Goal: Transaction & Acquisition: Purchase product/service

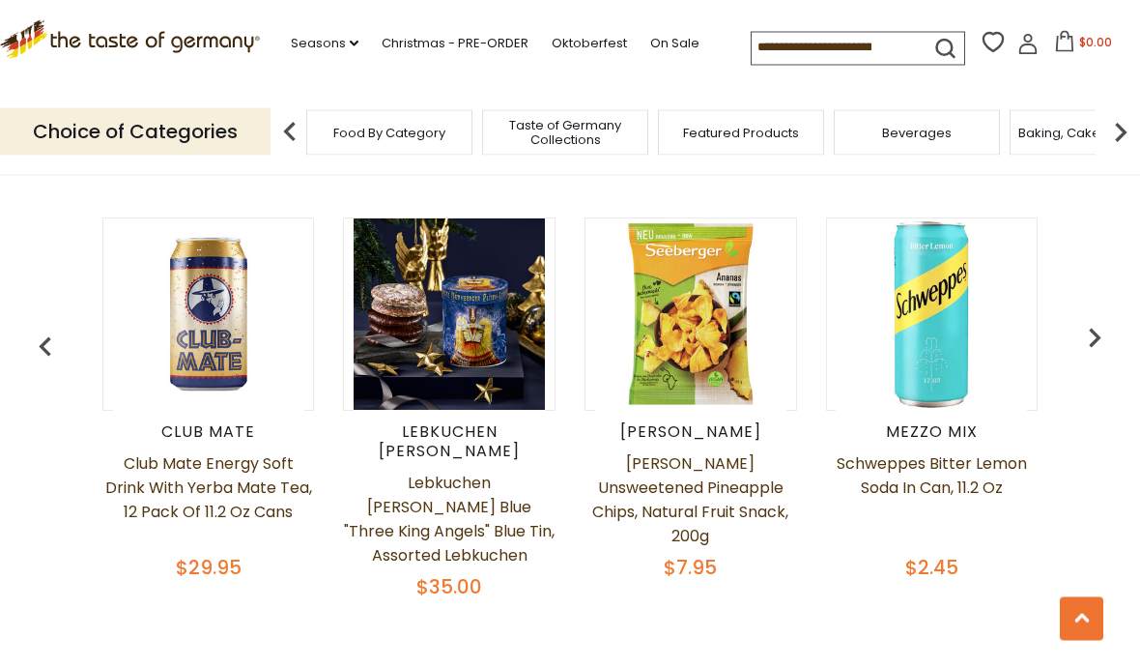
scroll to position [763, 0]
click at [1097, 347] on img "button" at bounding box center [1094, 337] width 39 height 39
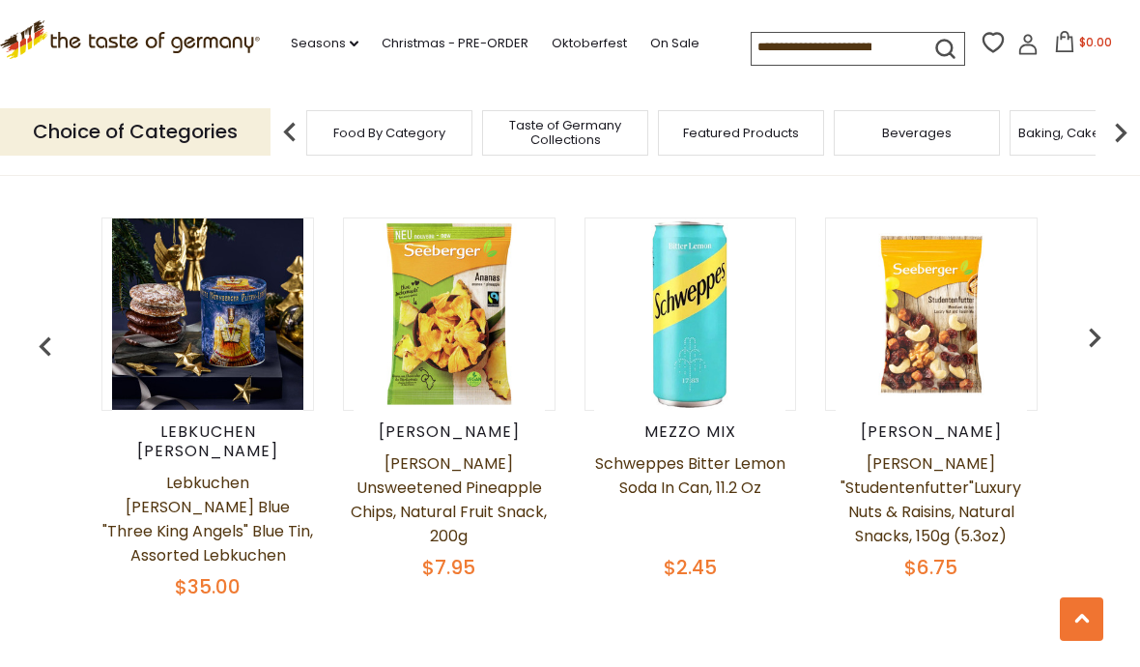
click at [1102, 338] on img "button" at bounding box center [1094, 337] width 39 height 39
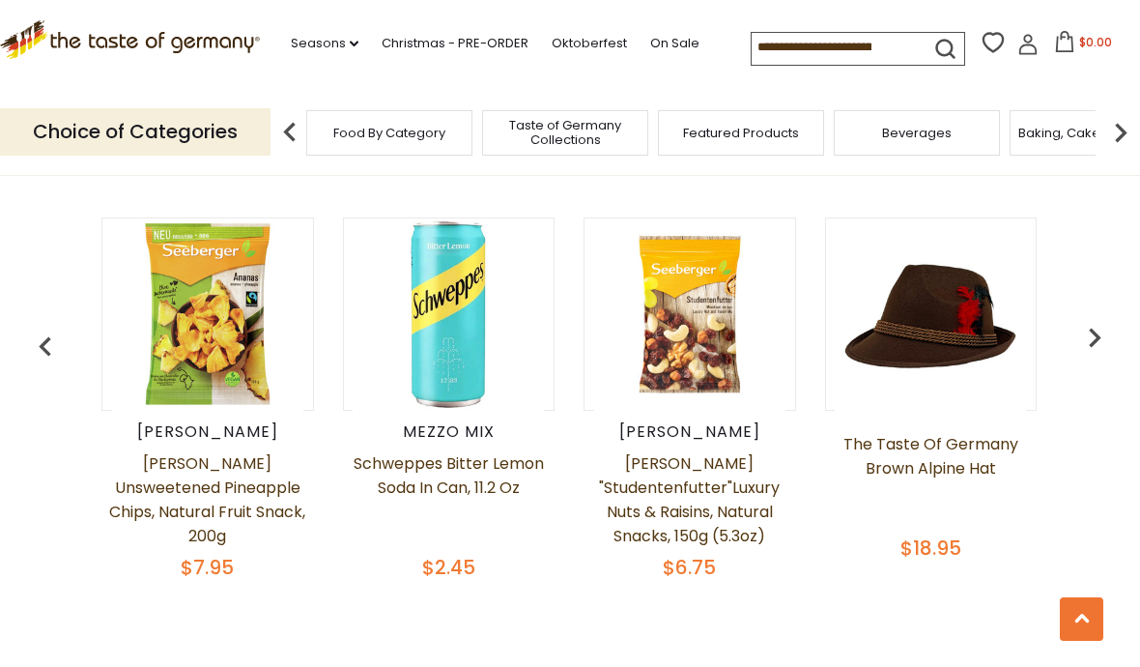
click at [1101, 337] on img "button" at bounding box center [1094, 337] width 39 height 39
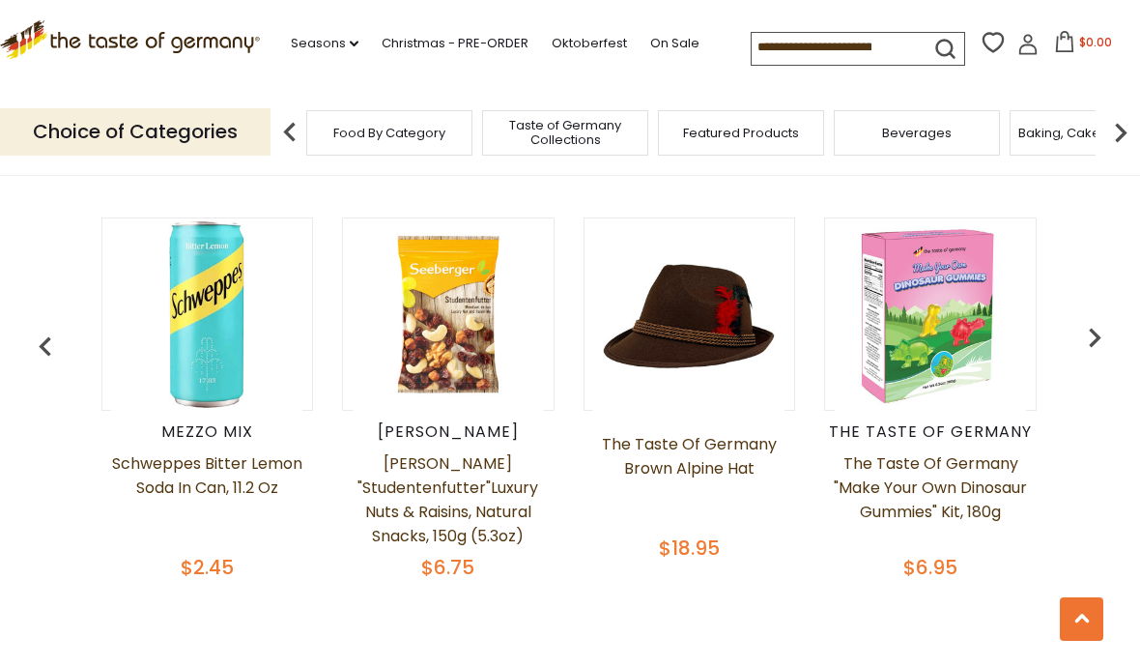
click at [1096, 328] on img "button" at bounding box center [1094, 337] width 39 height 39
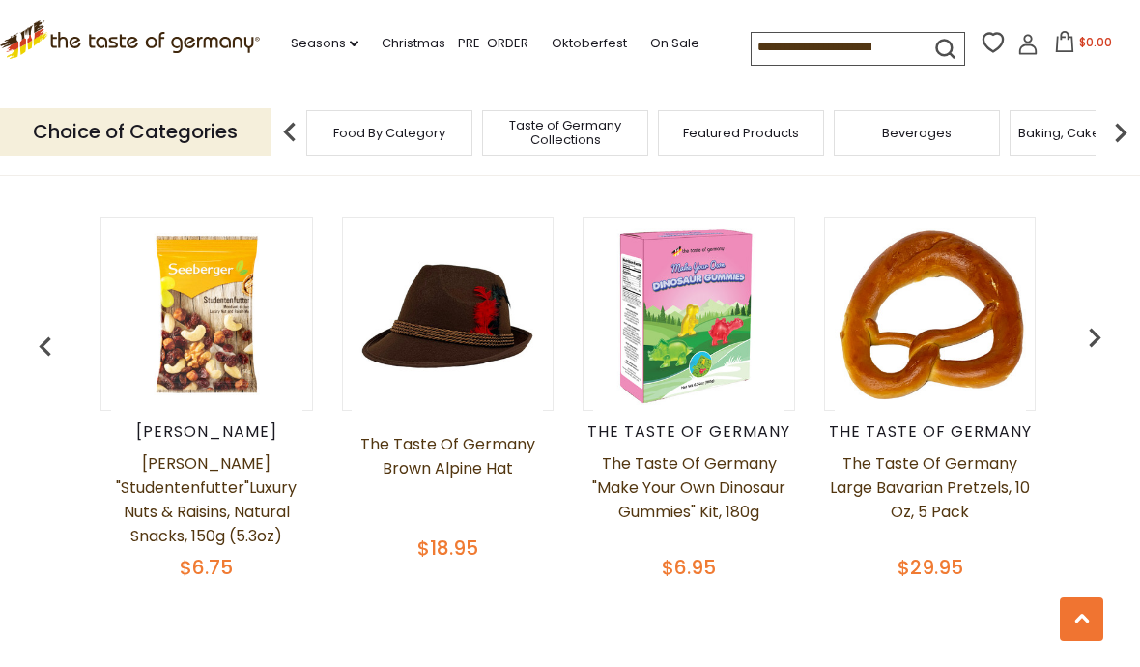
click at [1094, 322] on img "button" at bounding box center [1094, 337] width 39 height 39
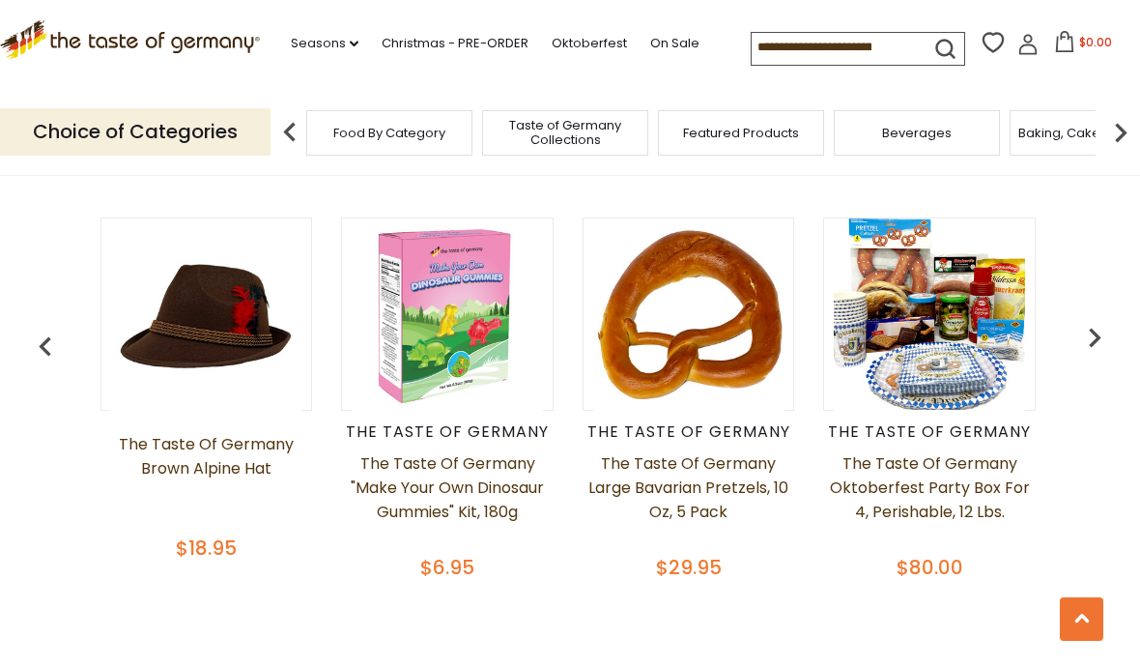
click at [1101, 330] on img "button" at bounding box center [1094, 337] width 39 height 39
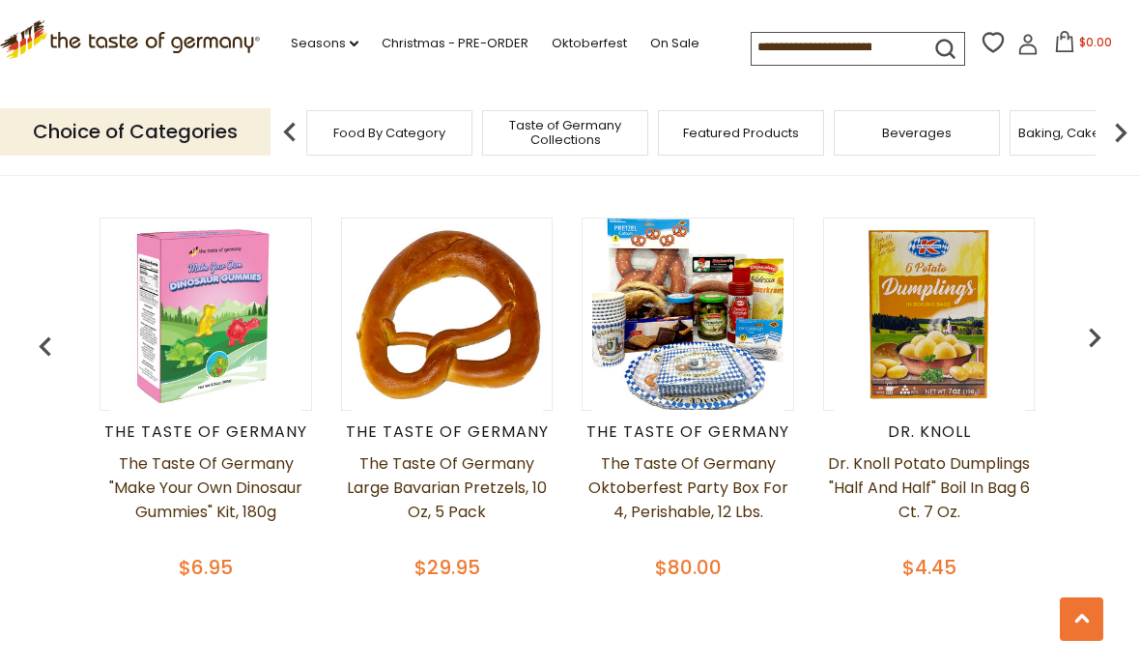
click at [1097, 330] on img "button" at bounding box center [1094, 337] width 39 height 39
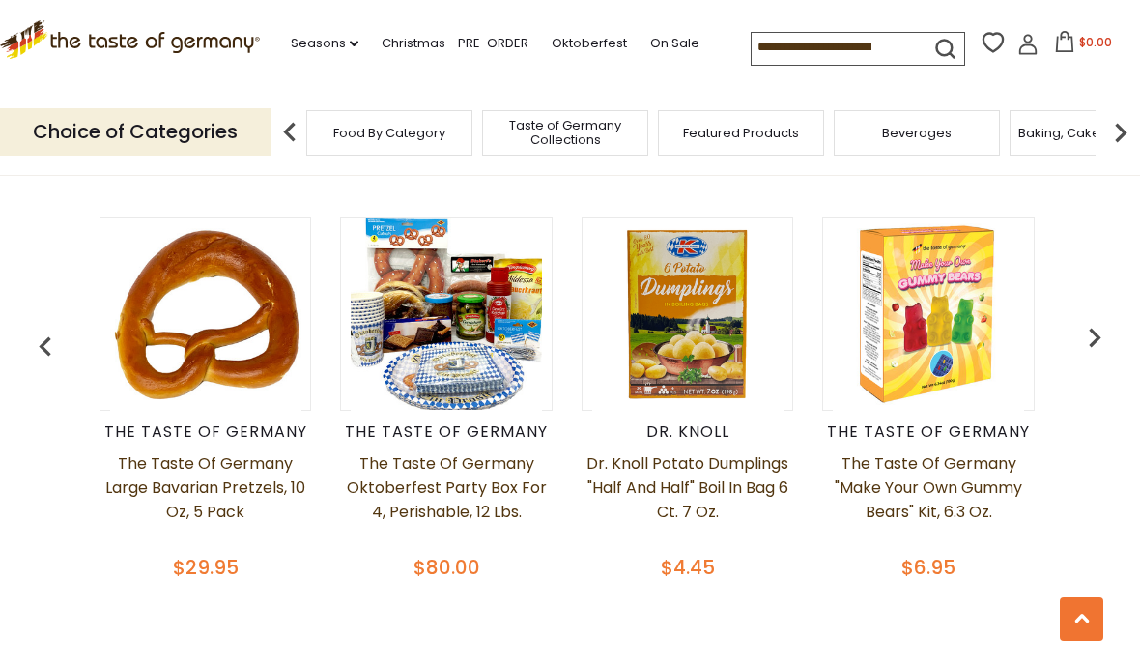
click at [1103, 324] on img "button" at bounding box center [1094, 337] width 39 height 39
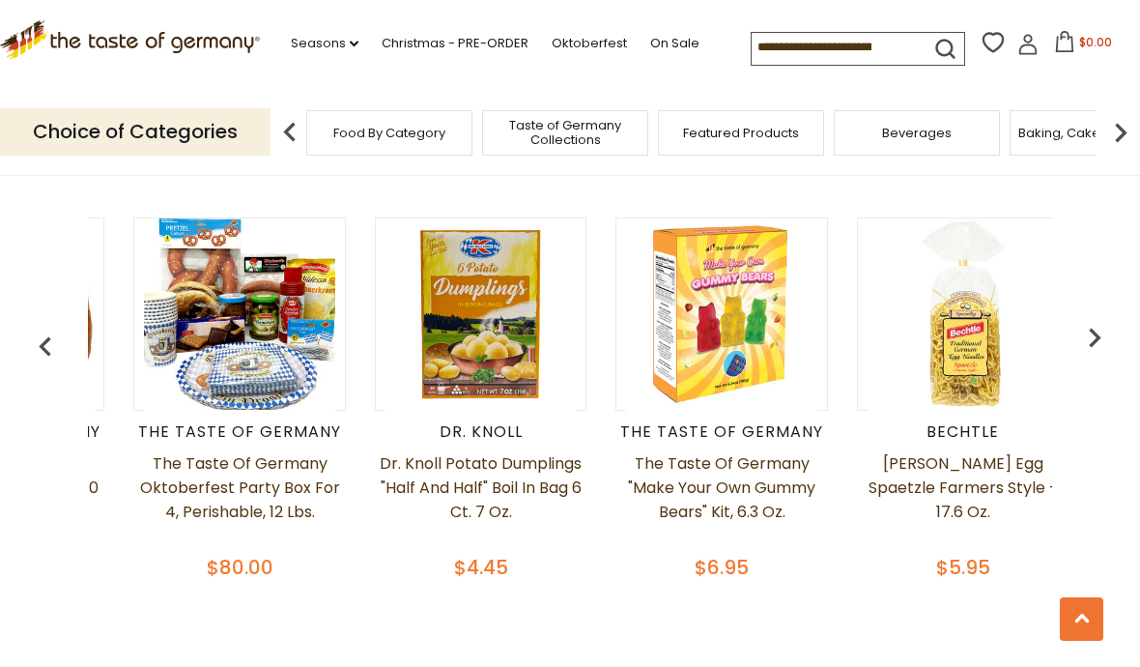
scroll to position [0, 1930]
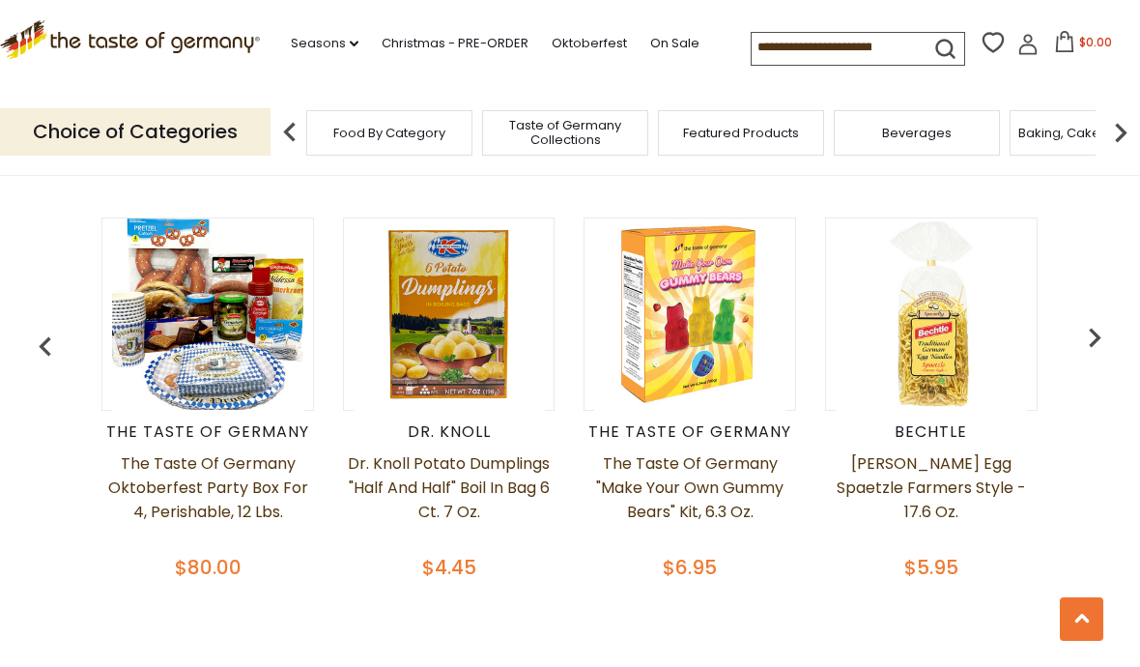
click at [1102, 334] on img "button" at bounding box center [1094, 337] width 39 height 39
click at [1106, 338] on img "button" at bounding box center [1094, 337] width 39 height 39
click at [1098, 327] on img "button" at bounding box center [1094, 337] width 39 height 39
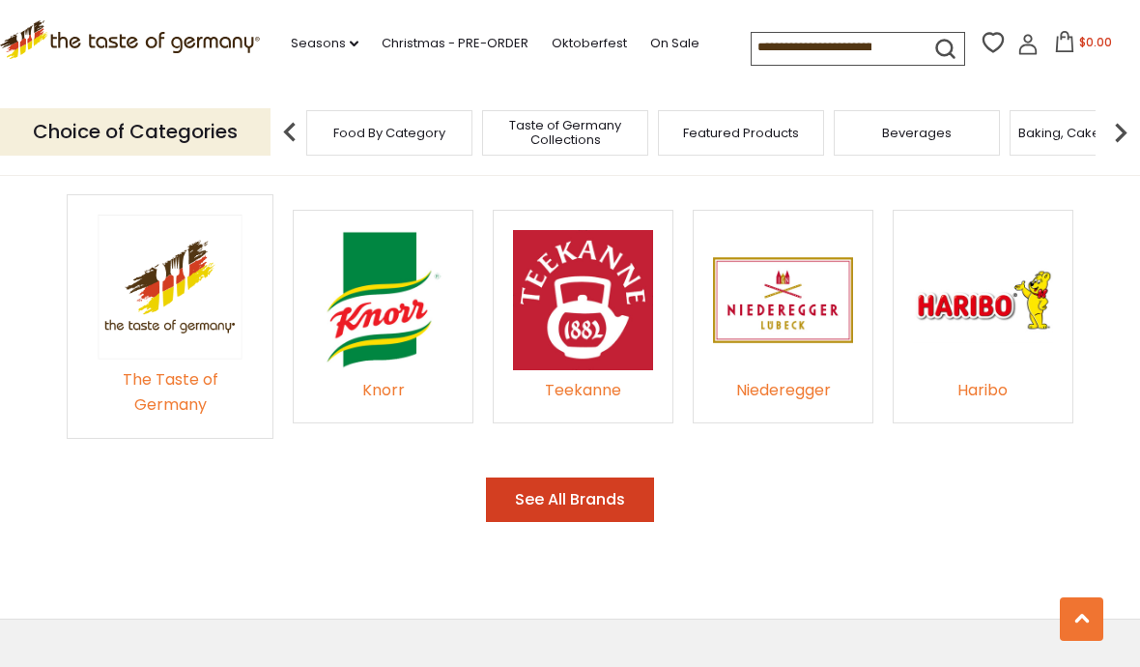
scroll to position [2698, 0]
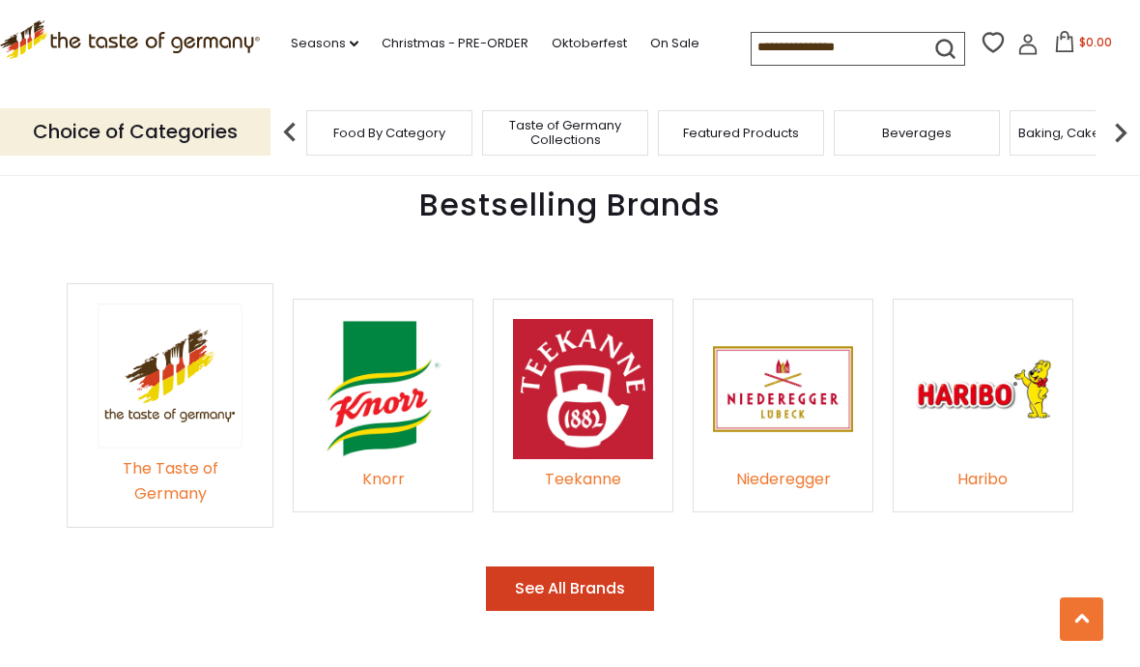
click at [593, 566] on button "See All Brands" at bounding box center [570, 588] width 168 height 45
click at [595, 566] on button "See All Brands" at bounding box center [570, 588] width 168 height 45
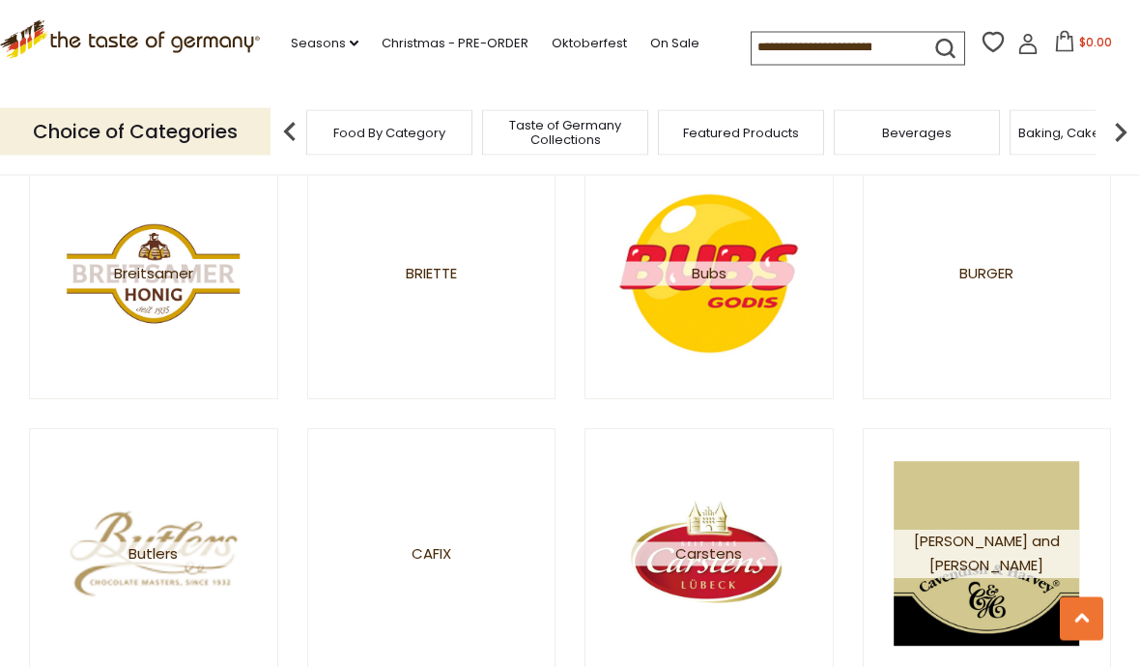
scroll to position [2796, 0]
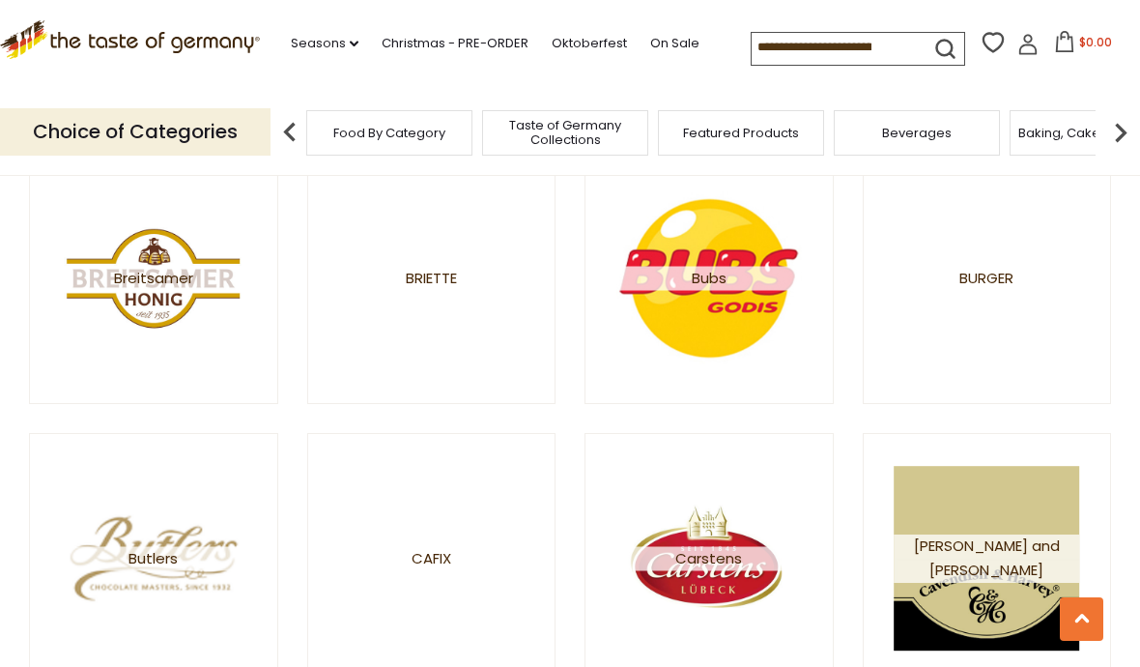
click at [797, 49] on input at bounding box center [833, 46] width 163 height 27
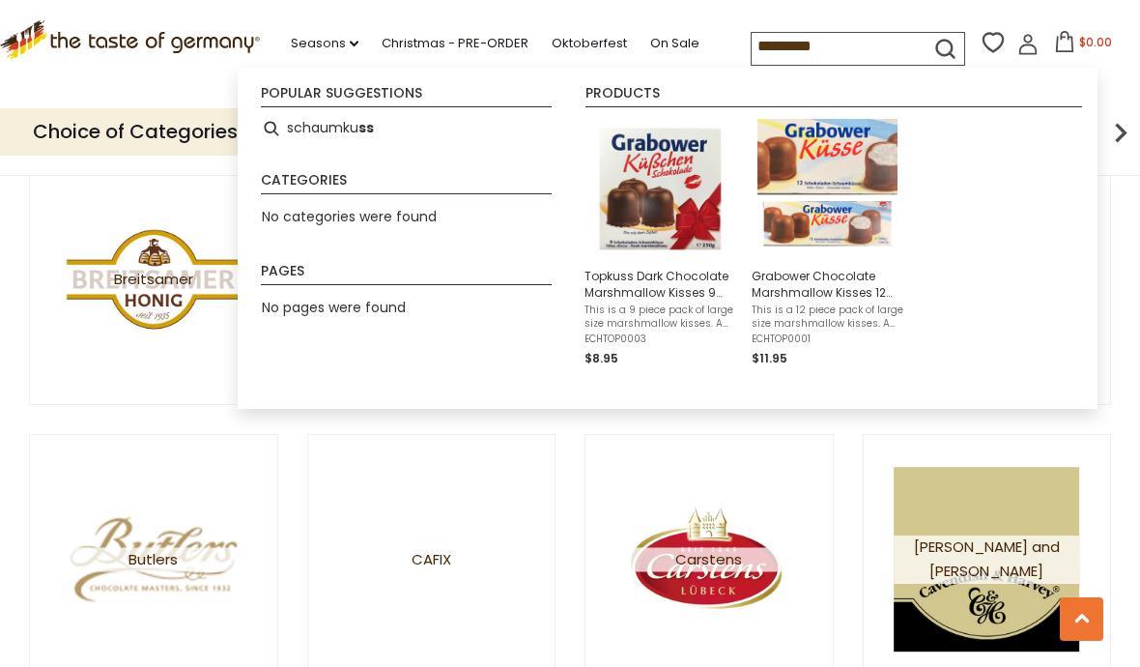
type input "**********"
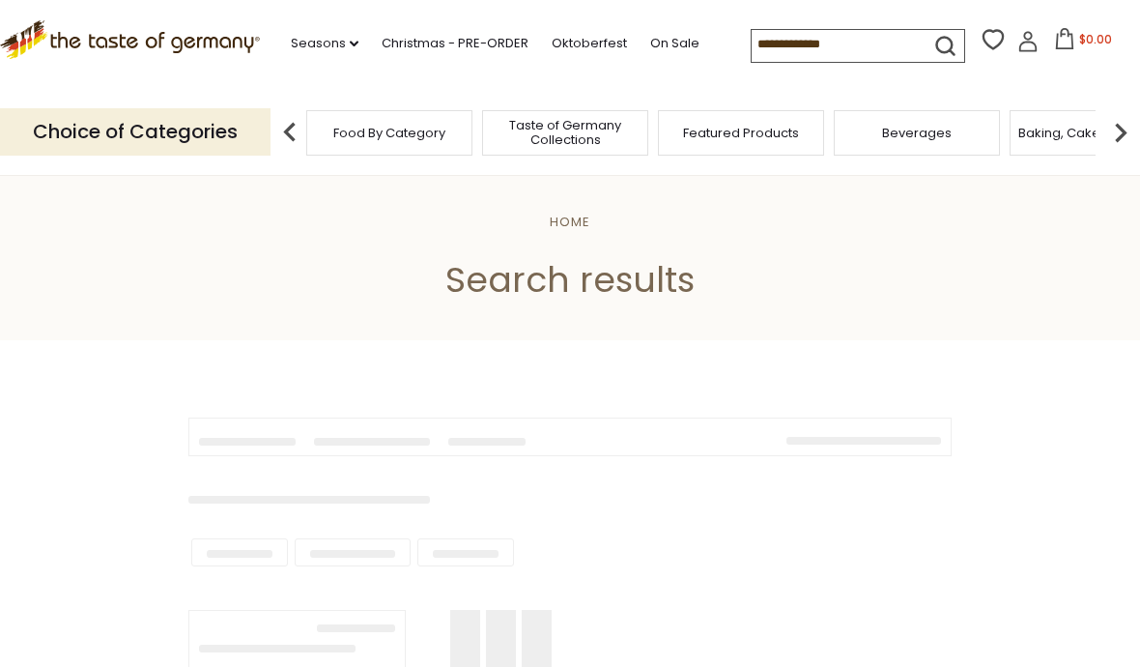
type input "**********"
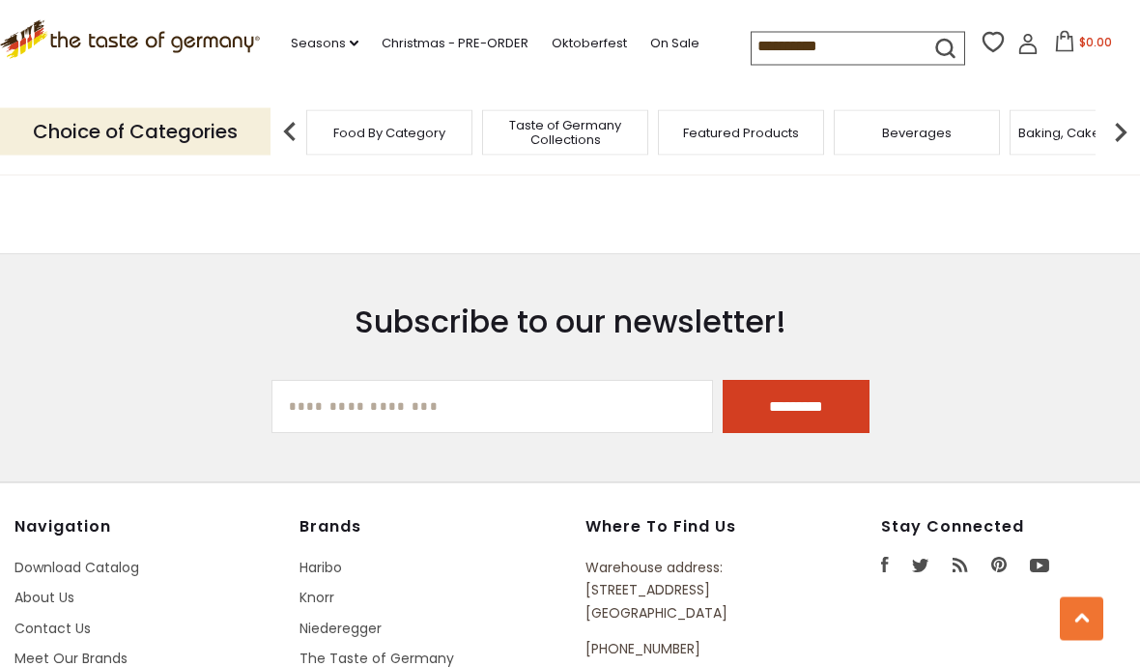
scroll to position [1138, 0]
click at [461, 396] on input "[EMAIL_ADDRESS][DOMAIN_NAME]" at bounding box center [493, 405] width 442 height 53
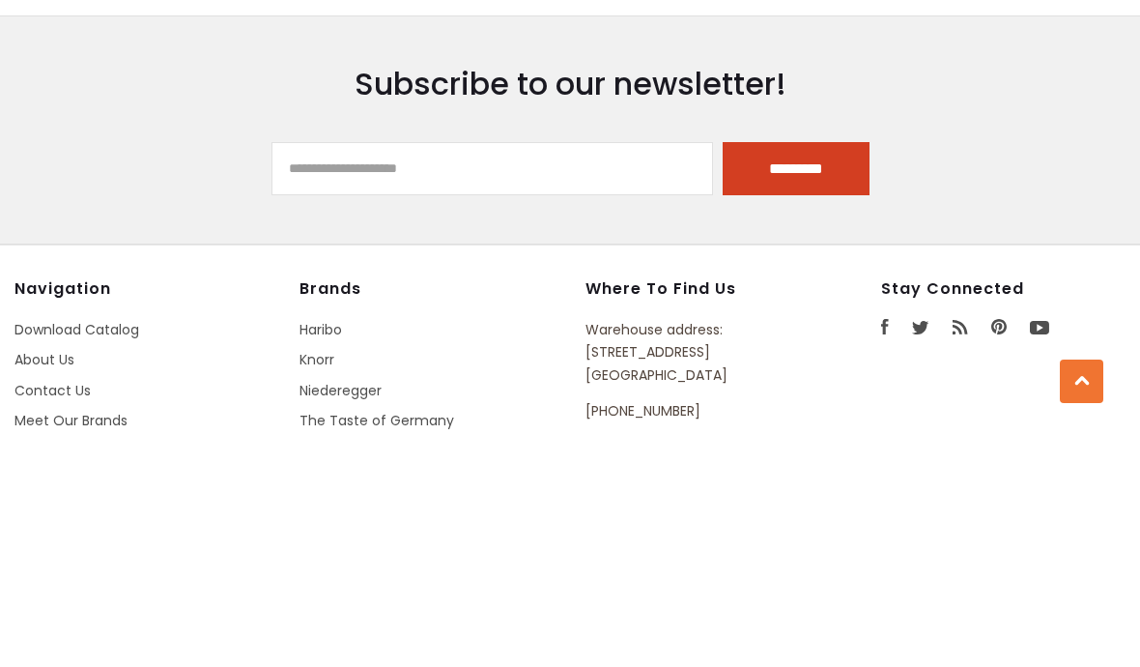
type input "**********"
click at [769, 380] on input "*********" at bounding box center [796, 406] width 147 height 53
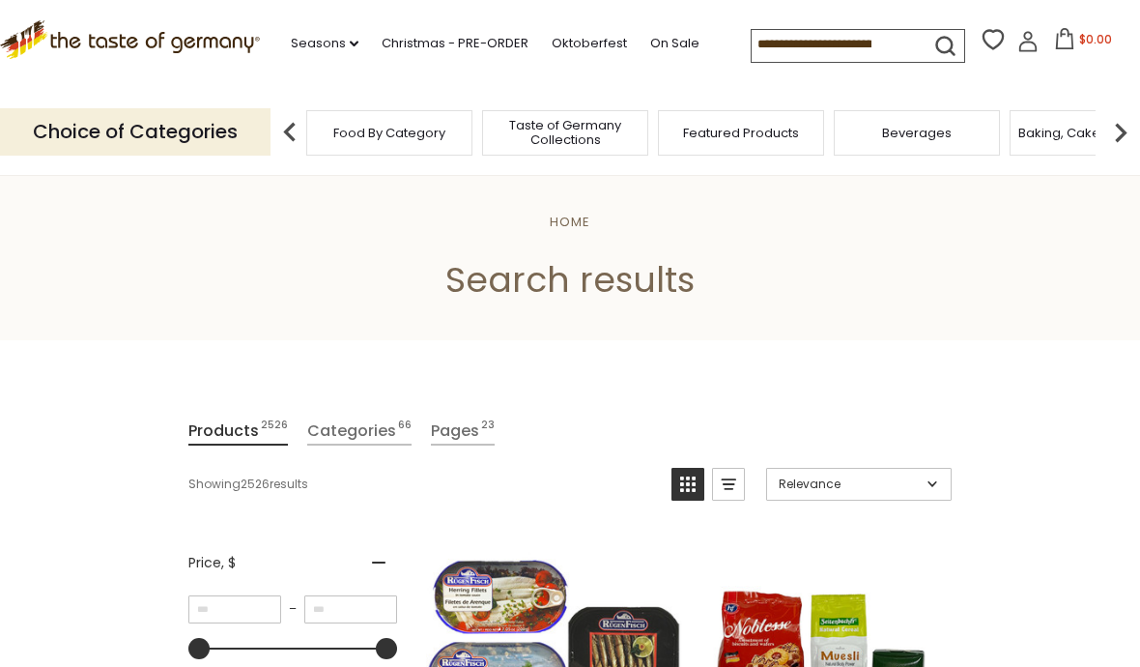
click at [927, 46] on button "submit" at bounding box center [946, 50] width 38 height 36
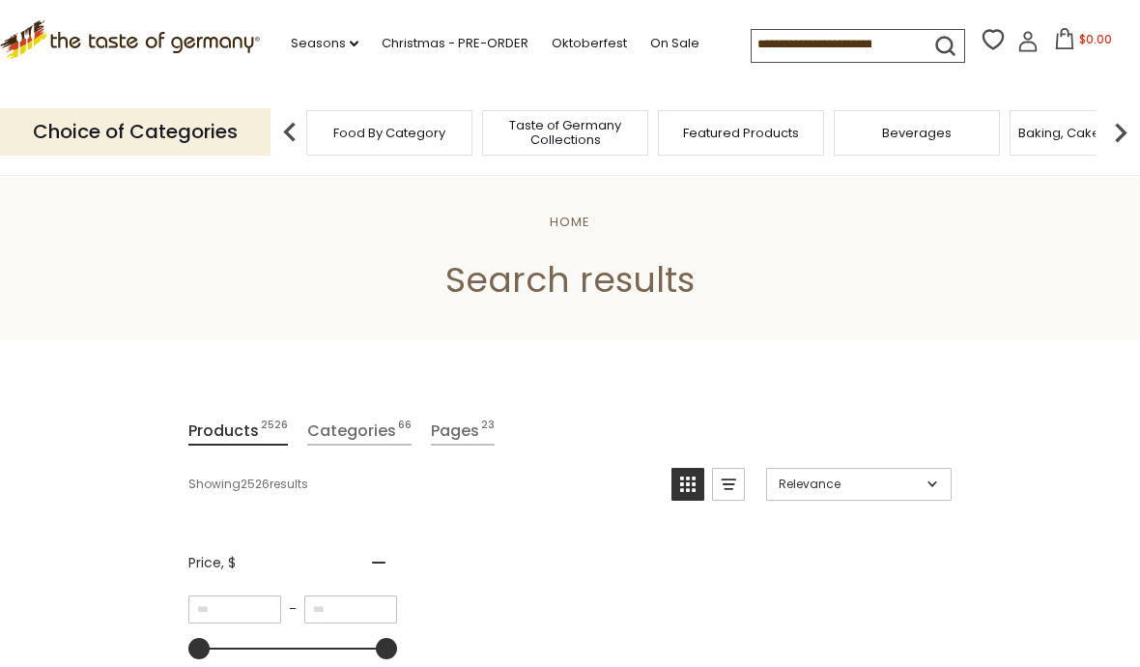
click at [932, 49] on icon "submit" at bounding box center [945, 46] width 26 height 26
click at [927, 51] on button "submit" at bounding box center [946, 50] width 38 height 36
click at [793, 52] on input at bounding box center [833, 43] width 163 height 27
click at [867, 45] on input at bounding box center [833, 43] width 163 height 27
click at [932, 43] on icon "submit" at bounding box center [945, 46] width 26 height 26
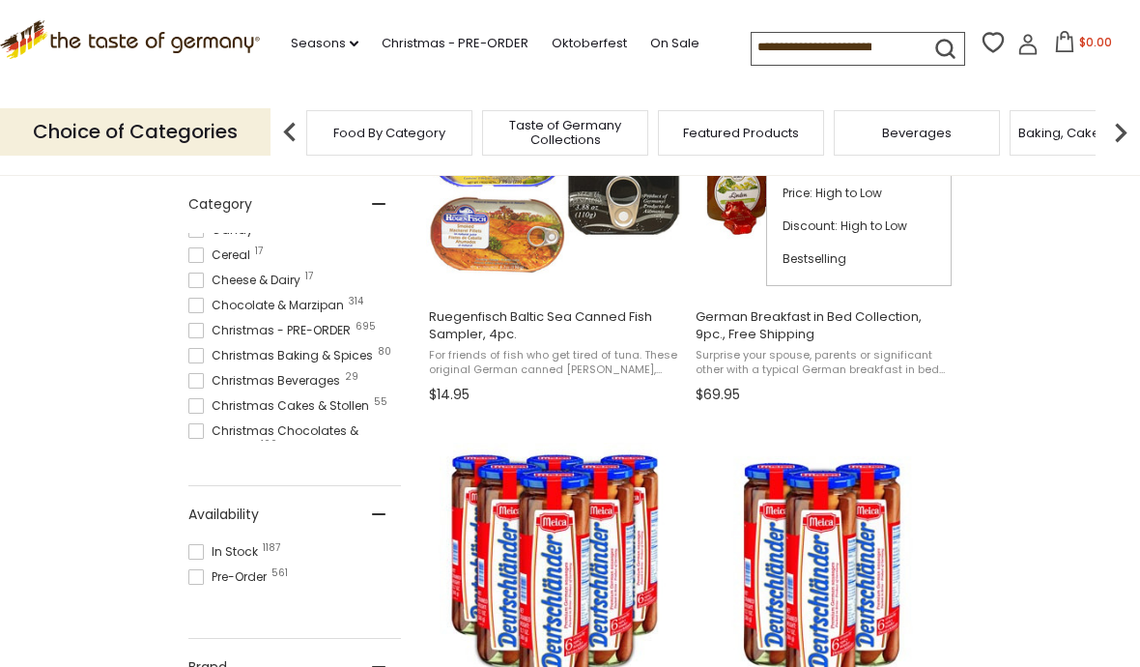
scroll to position [264, 0]
click at [335, 306] on span "Chocolate & Marzipan 314" at bounding box center [268, 304] width 161 height 17
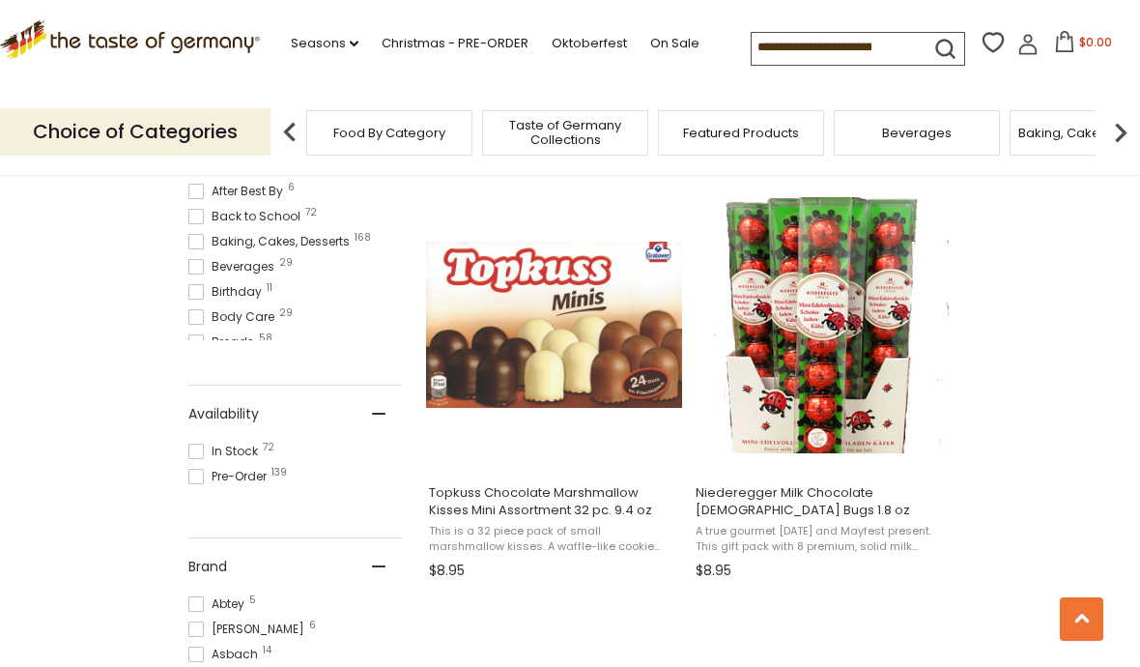
scroll to position [771, 0]
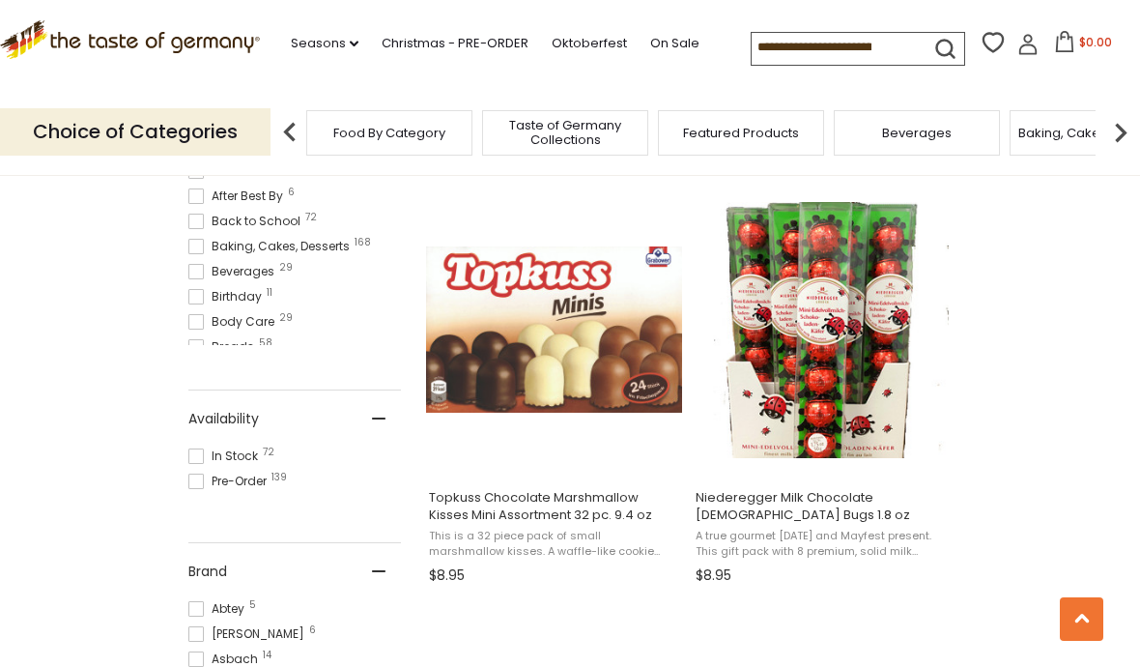
click at [1024, 110] on div "Baking, Cakes, Desserts" at bounding box center [1093, 132] width 166 height 45
click at [590, 452] on button "View product" at bounding box center [553, 454] width 254 height 42
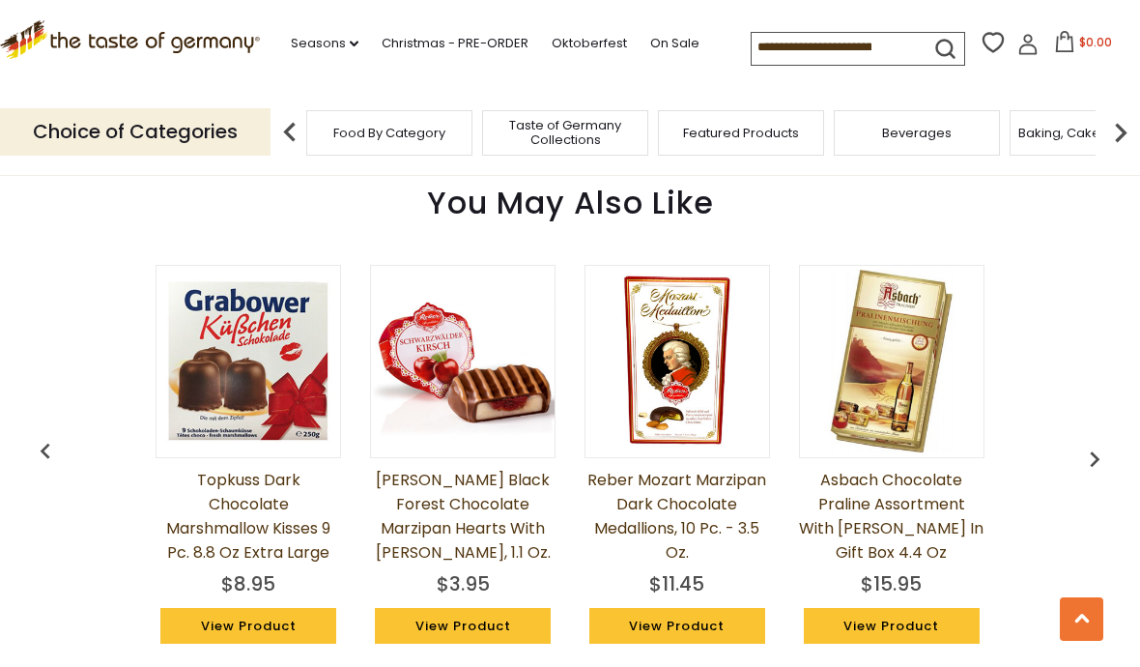
scroll to position [0, 1]
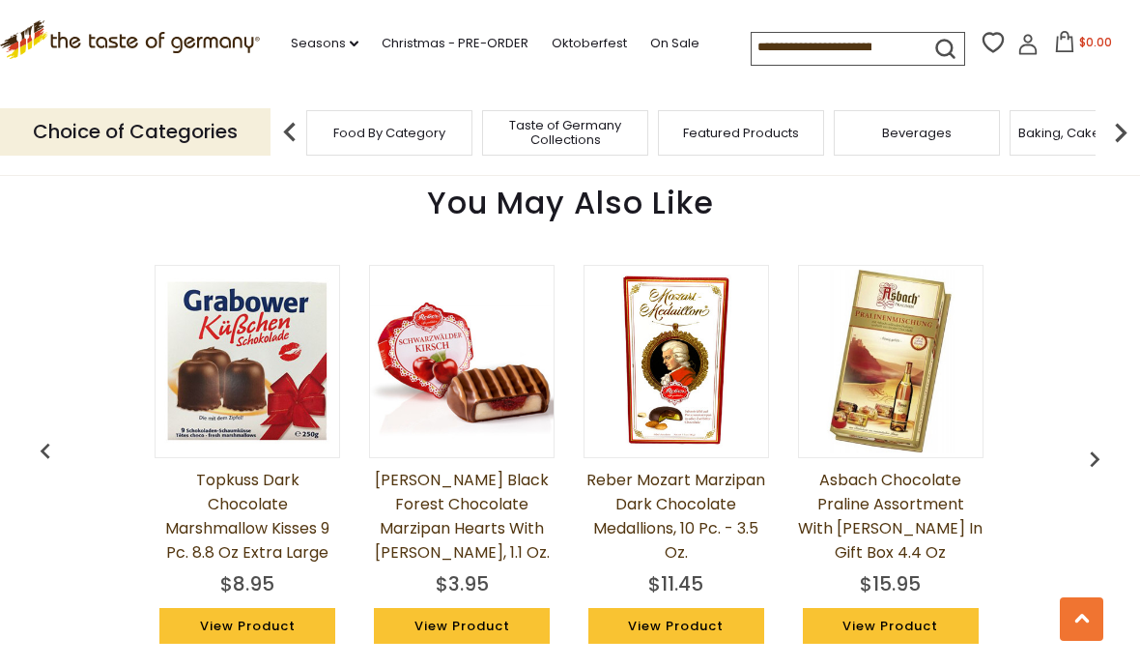
click at [288, 336] on img at bounding box center [248, 362] width 184 height 184
